Goal: Book appointment/travel/reservation

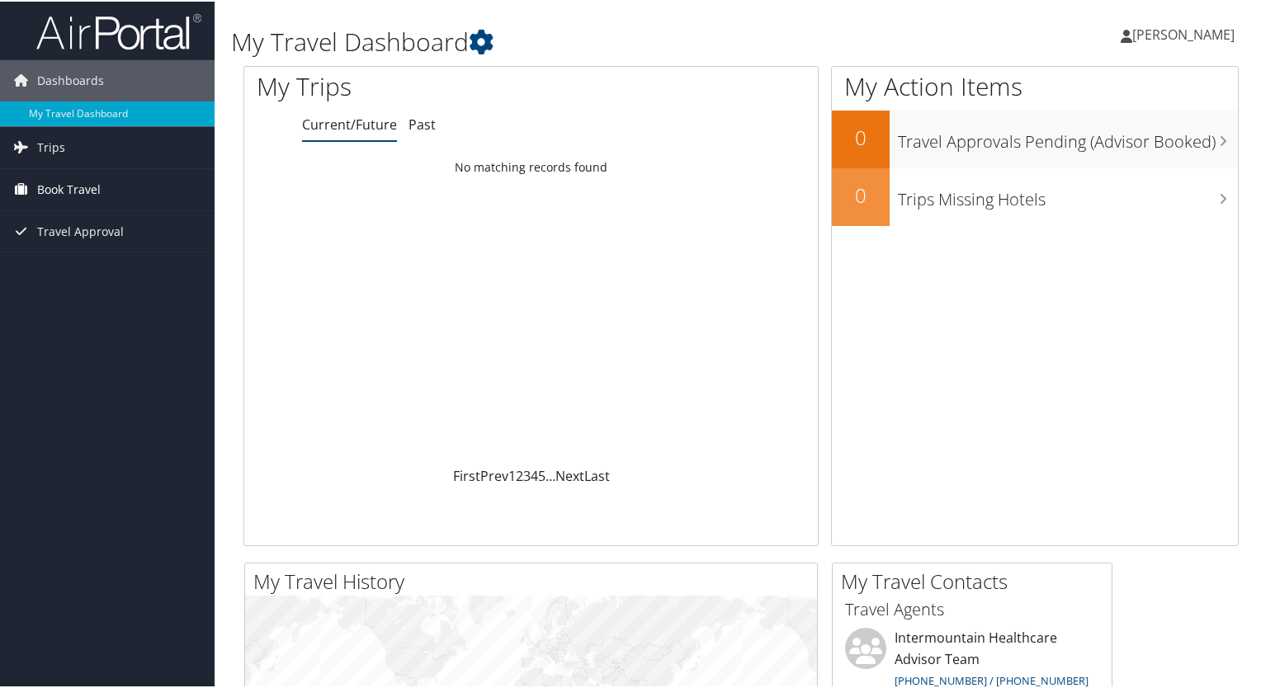
click at [112, 186] on link "Book Travel" at bounding box center [107, 188] width 215 height 41
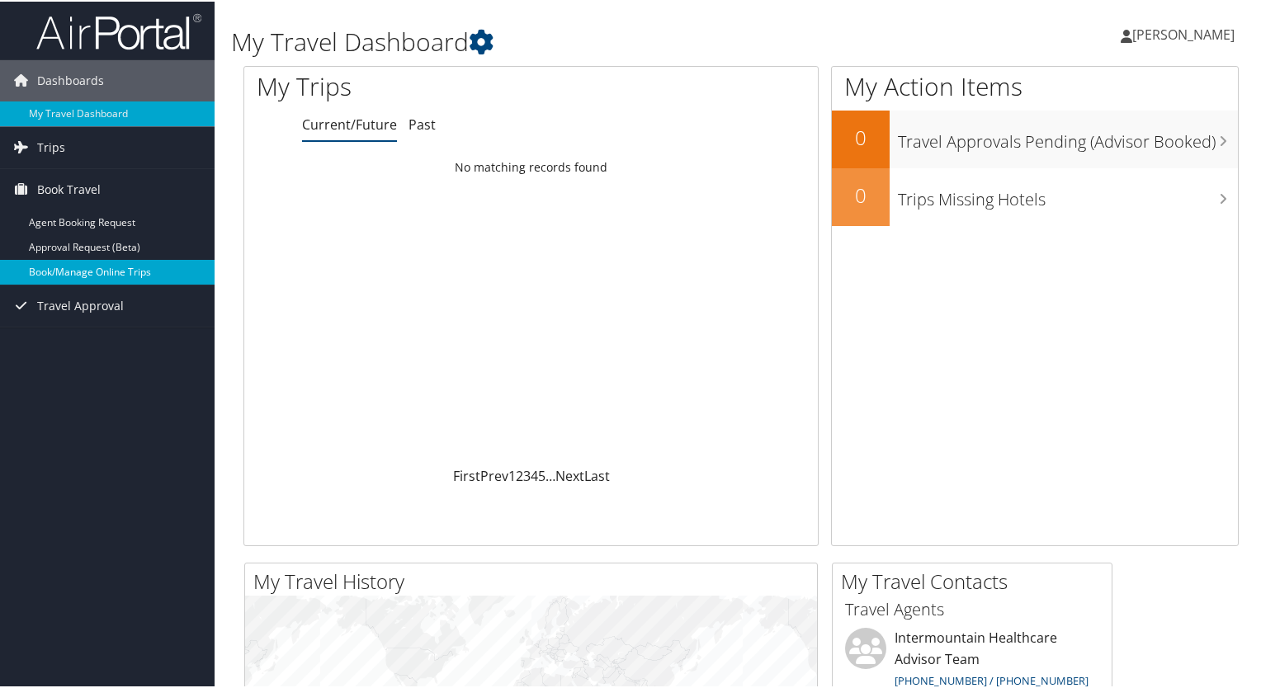
click at [87, 263] on link "Book/Manage Online Trips" at bounding box center [107, 270] width 215 height 25
